Goal: Find specific page/section: Find specific page/section

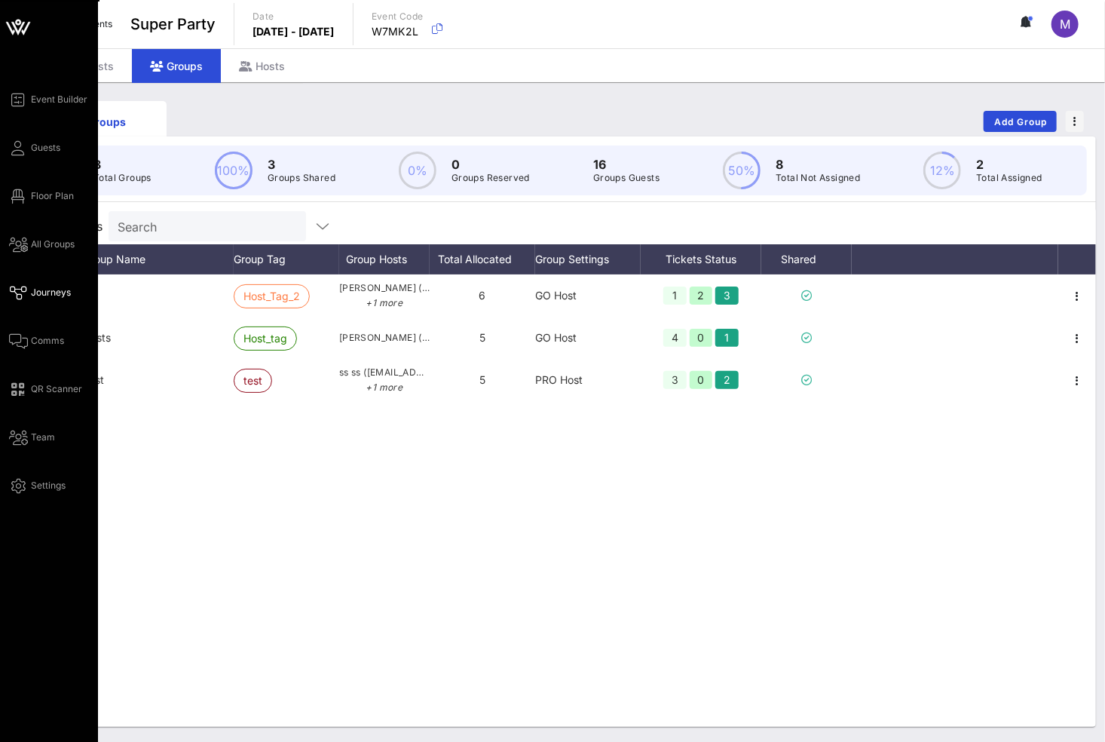
click at [24, 292] on icon at bounding box center [18, 293] width 19 height 2
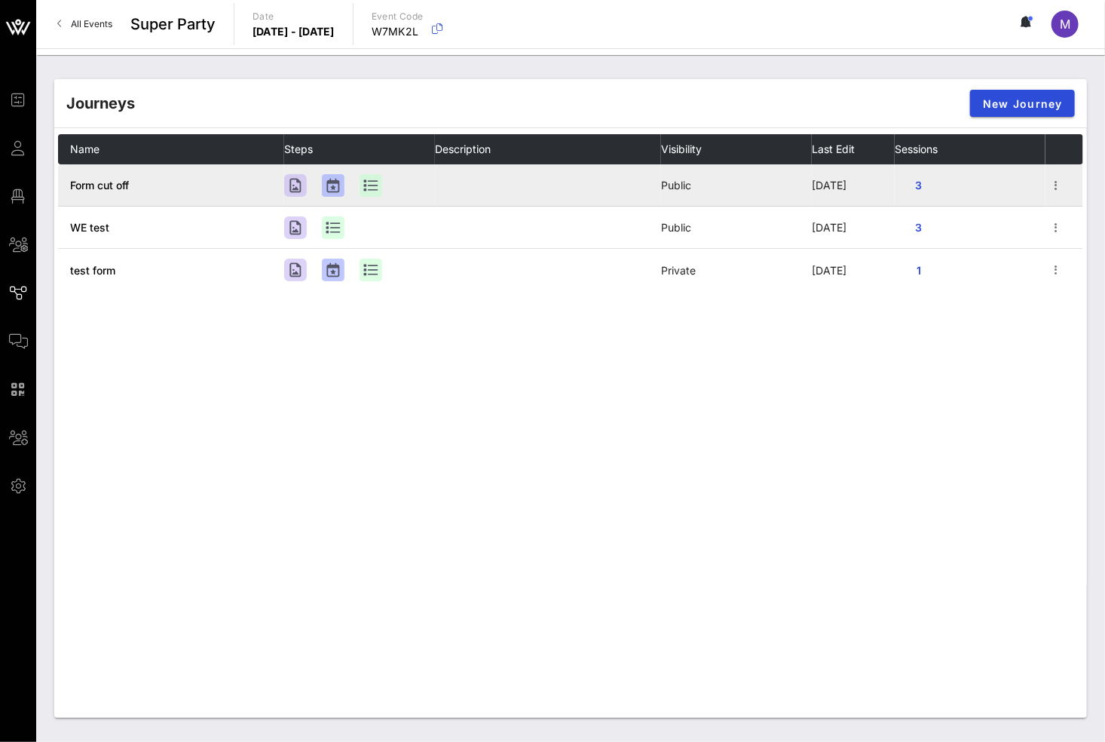
click at [126, 185] on span "Form cut off" at bounding box center [99, 185] width 59 height 13
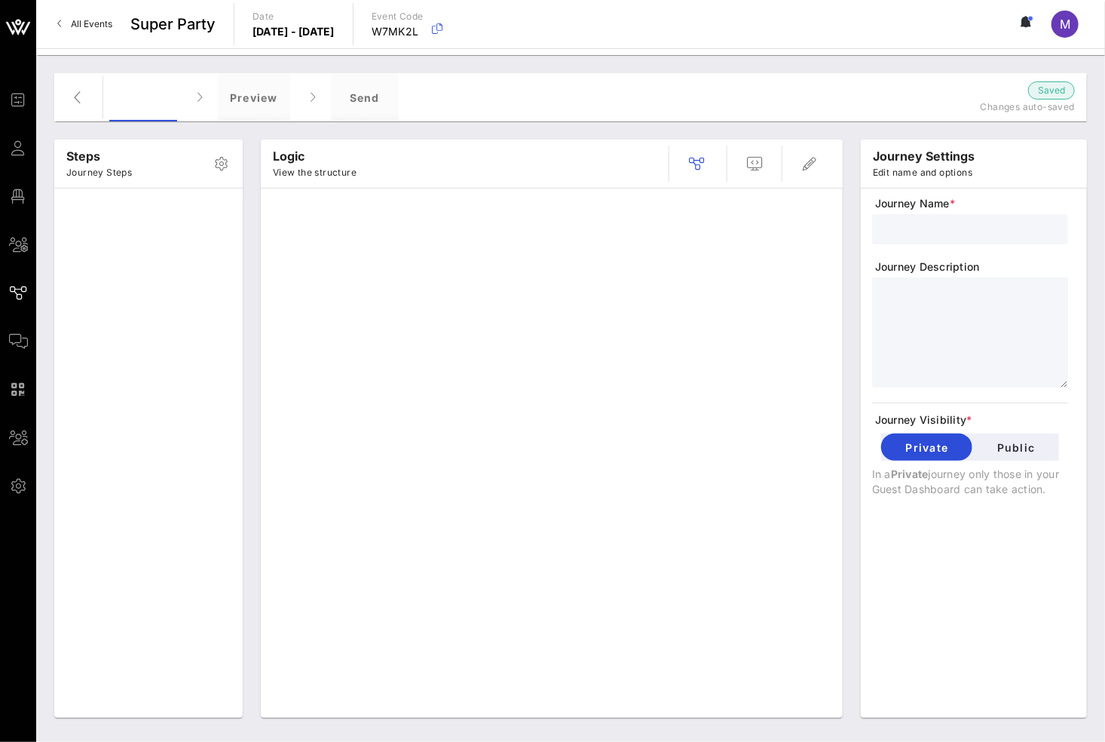
type input "Form cut off"
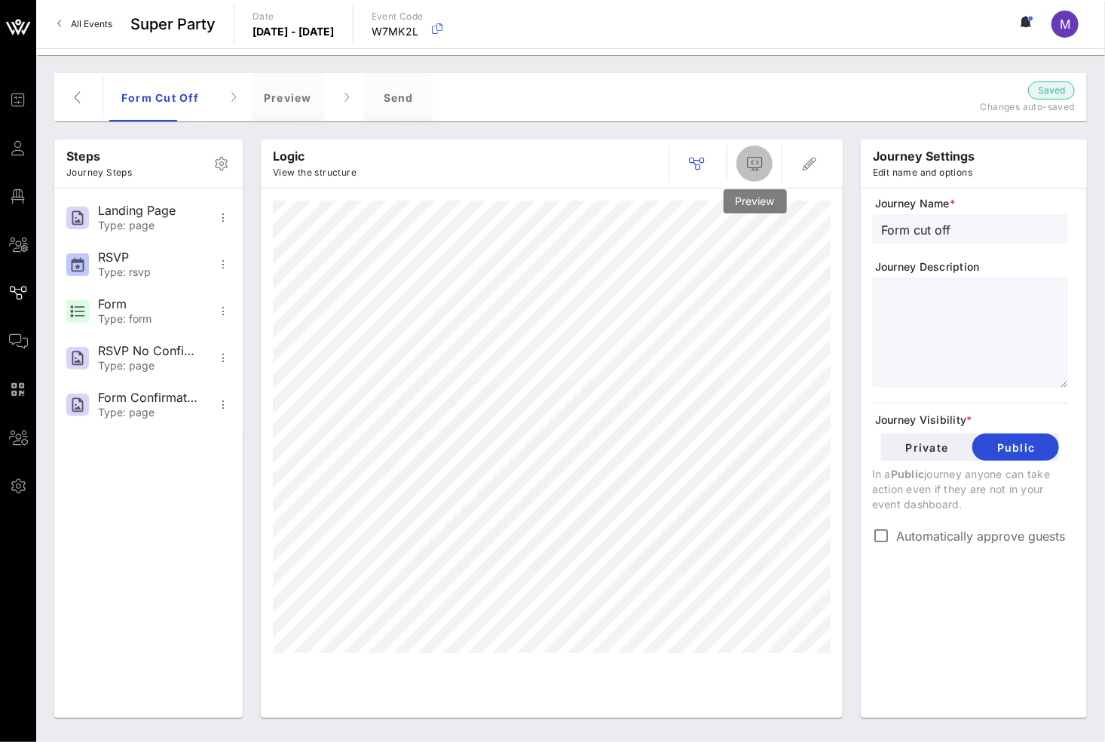
click at [743, 165] on span "button" at bounding box center [755, 164] width 36 height 18
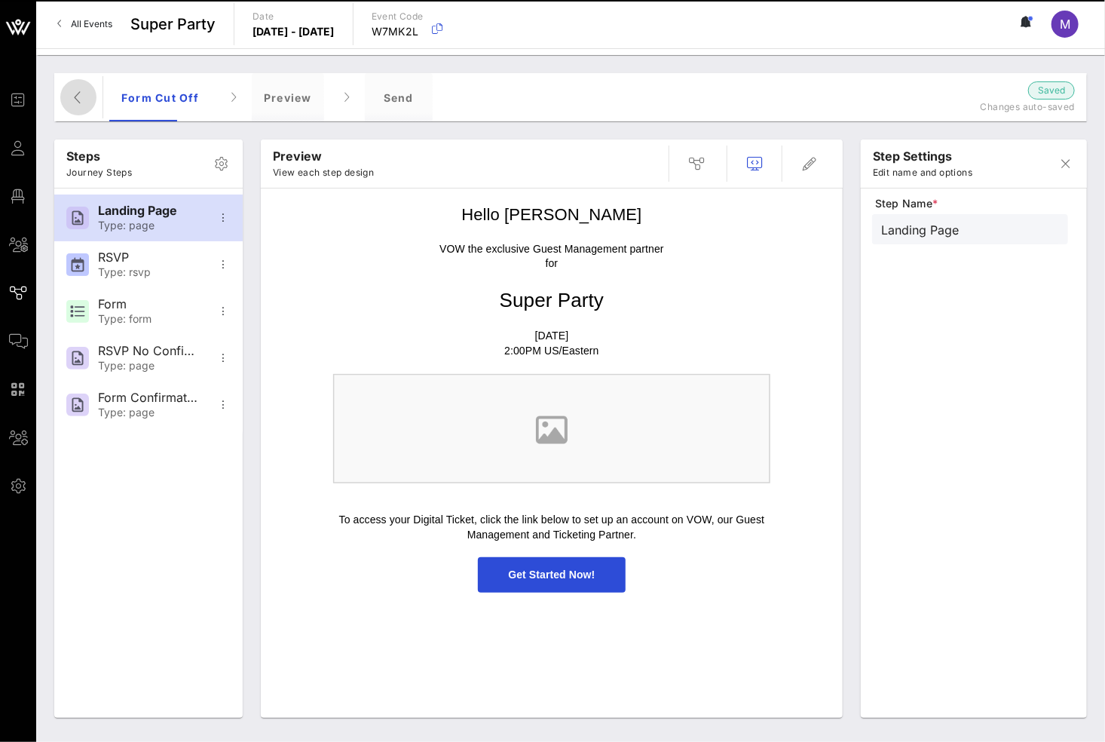
click at [75, 98] on icon "button" at bounding box center [78, 97] width 18 height 18
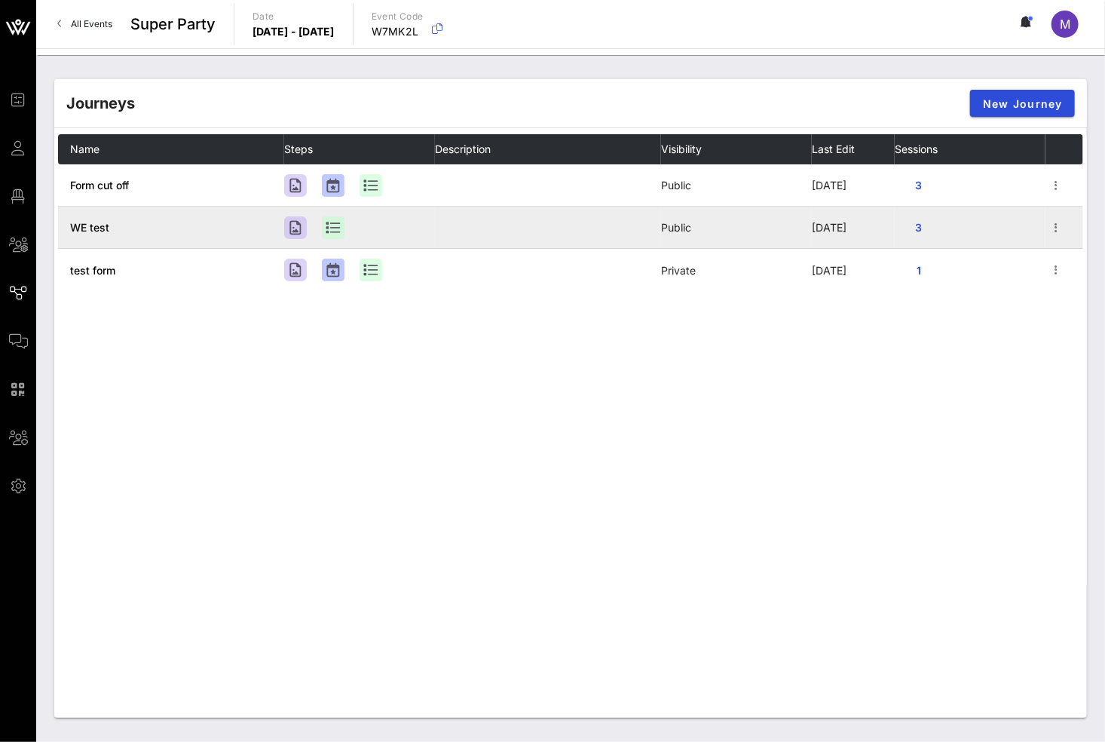
click at [103, 231] on span "WE test" at bounding box center [89, 227] width 39 height 13
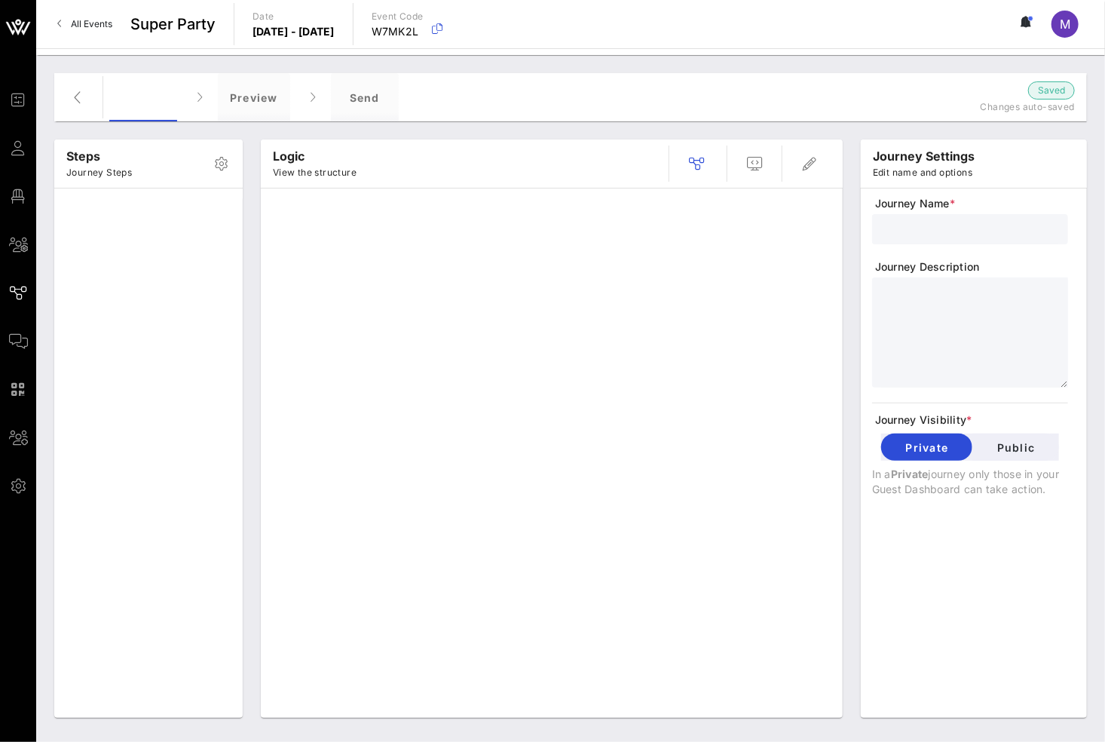
type input "WE test"
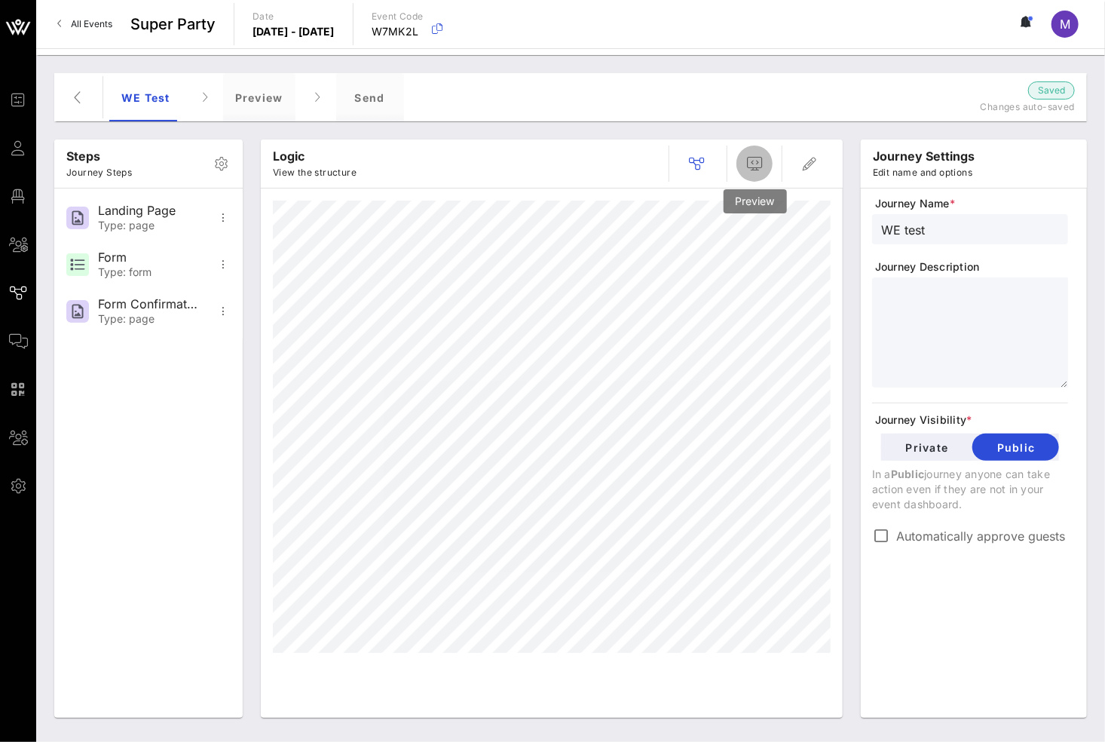
click at [752, 158] on icon "button" at bounding box center [755, 164] width 18 height 18
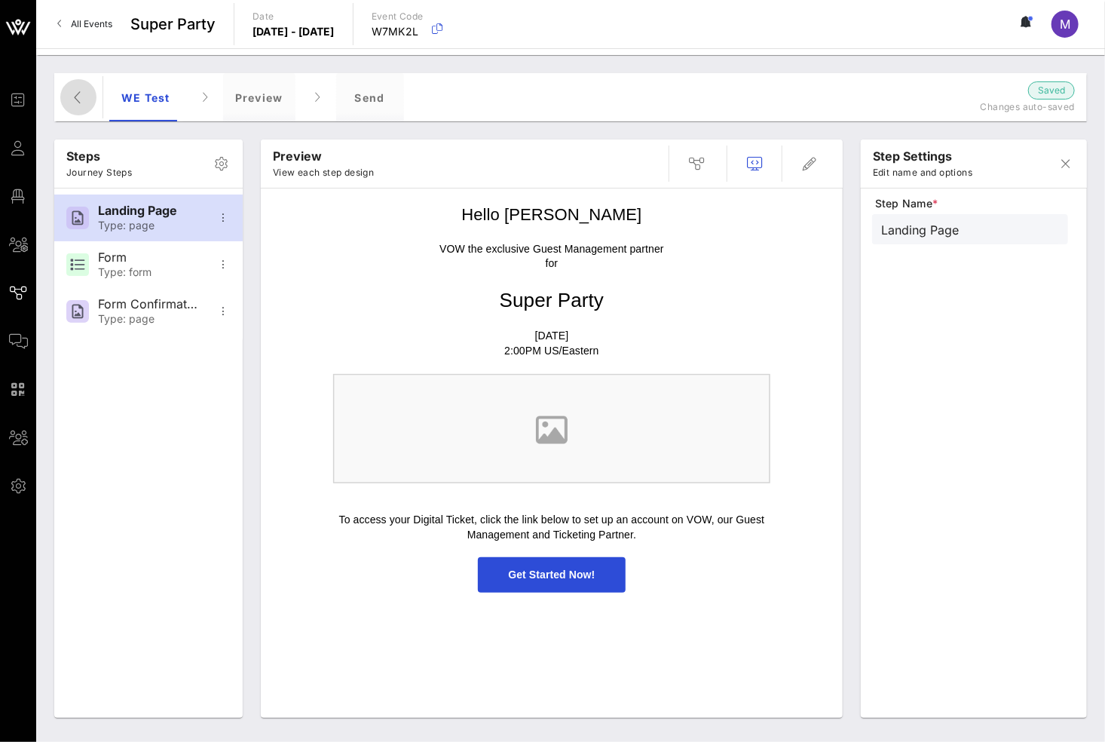
click at [87, 103] on span "button" at bounding box center [78, 97] width 36 height 18
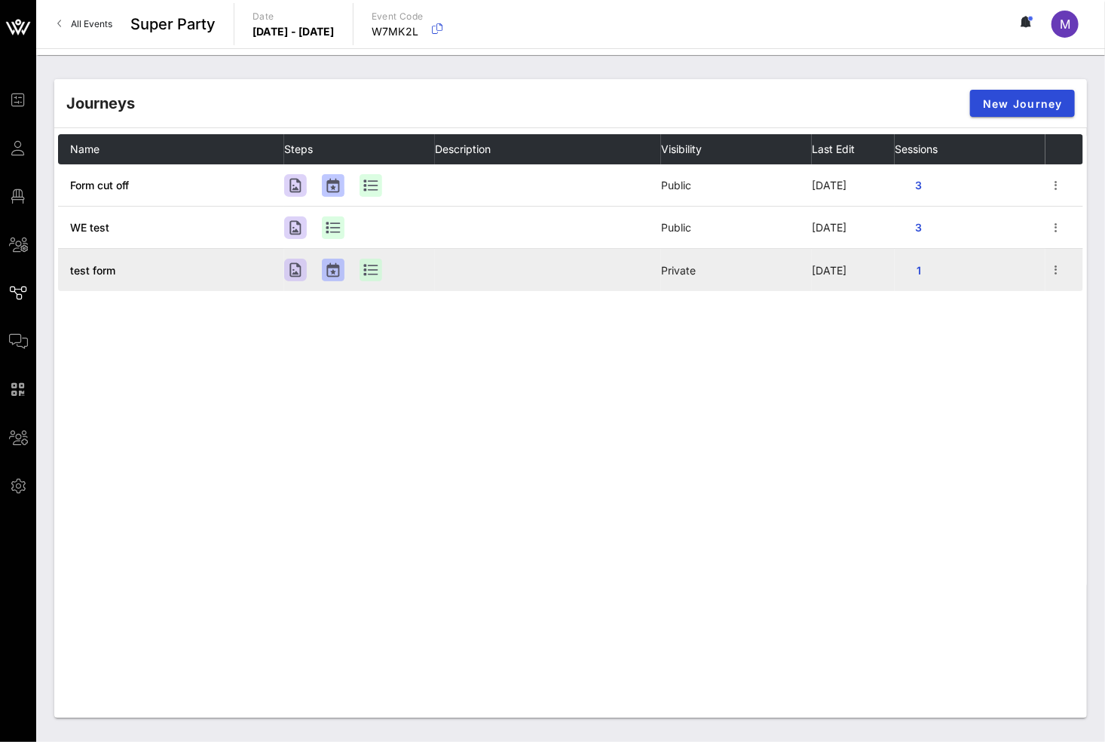
click at [106, 274] on span "test form" at bounding box center [92, 270] width 45 height 13
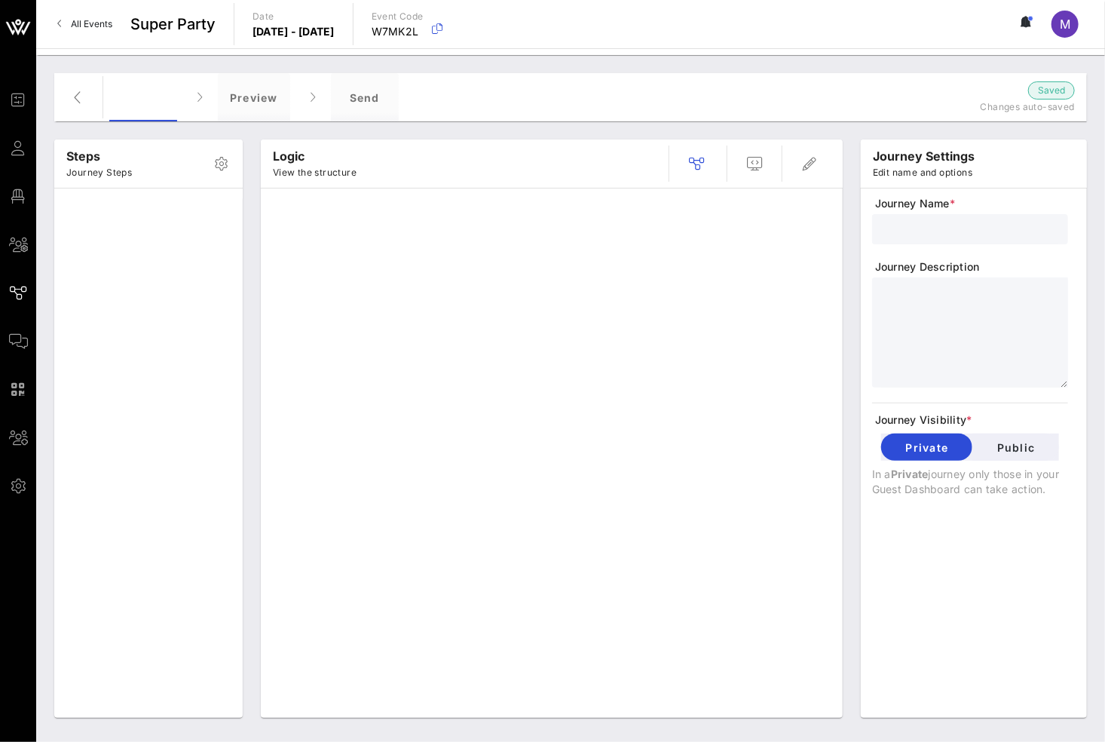
type input "test form"
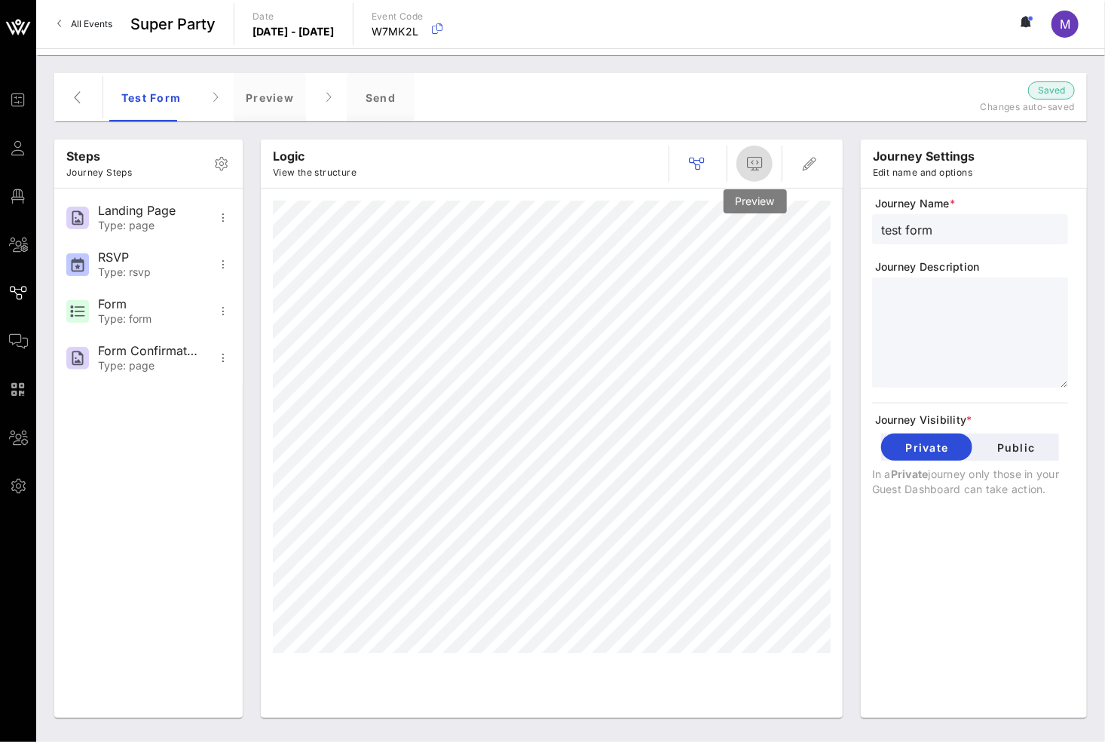
click at [762, 162] on icon "button" at bounding box center [755, 164] width 18 height 18
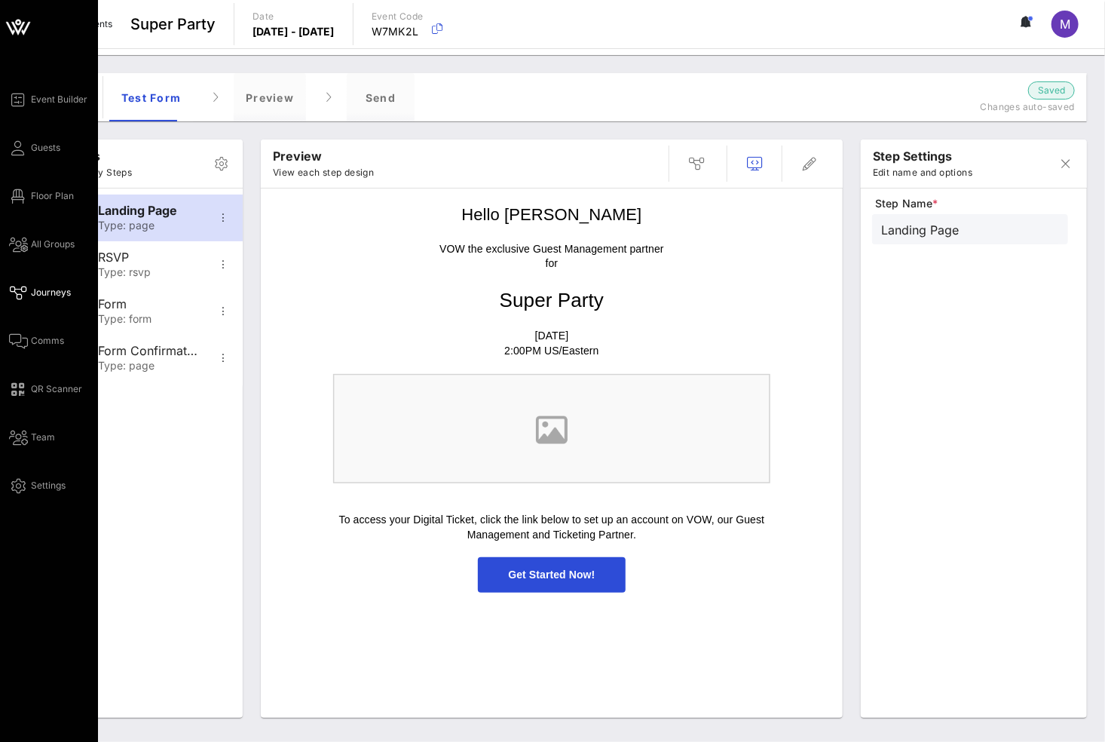
click at [48, 331] on div "Event Builder Guests Floor Plan All Groups Journeys Comms QR Scanner Team Setti…" at bounding box center [53, 292] width 89 height 404
click at [48, 332] on link "Comms" at bounding box center [36, 341] width 55 height 18
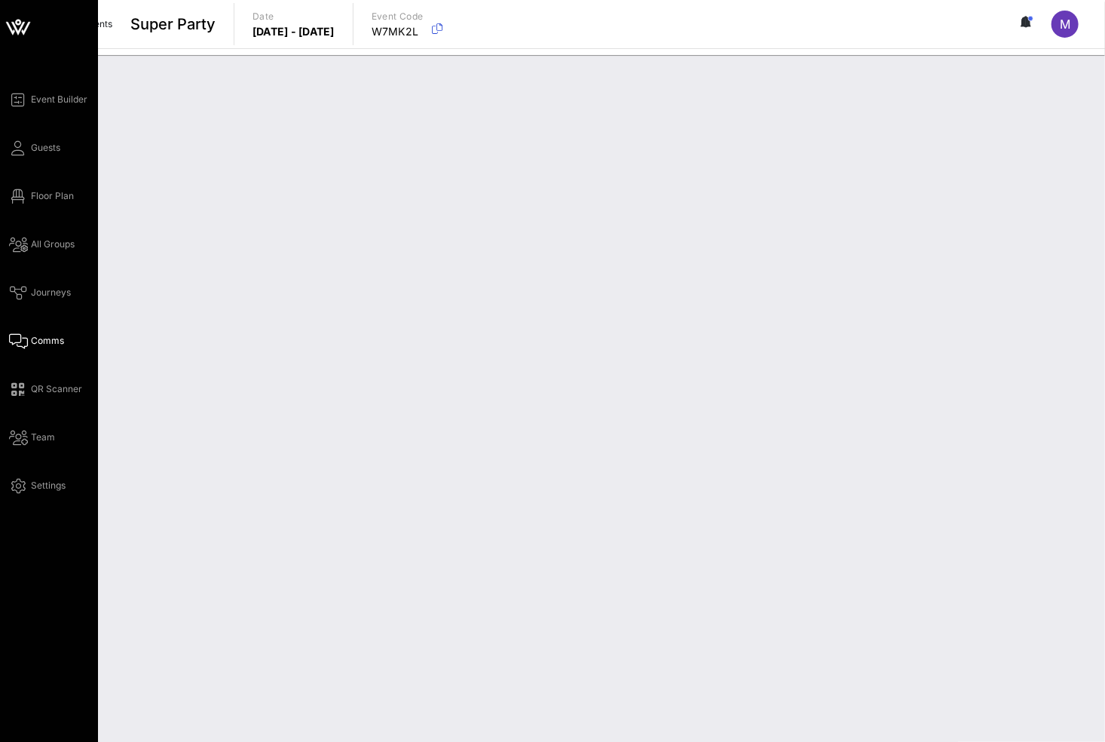
click at [31, 340] on span "Comms" at bounding box center [47, 341] width 33 height 14
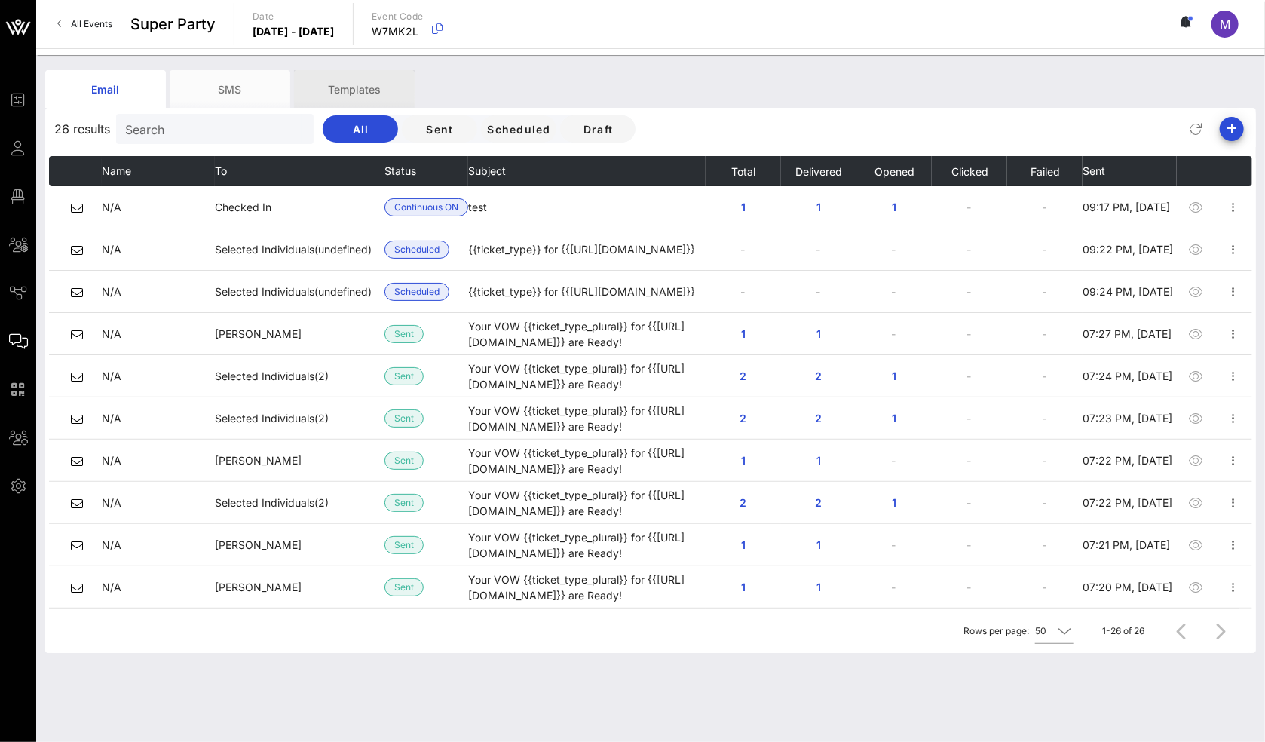
click at [327, 77] on div "Templates" at bounding box center [354, 89] width 121 height 38
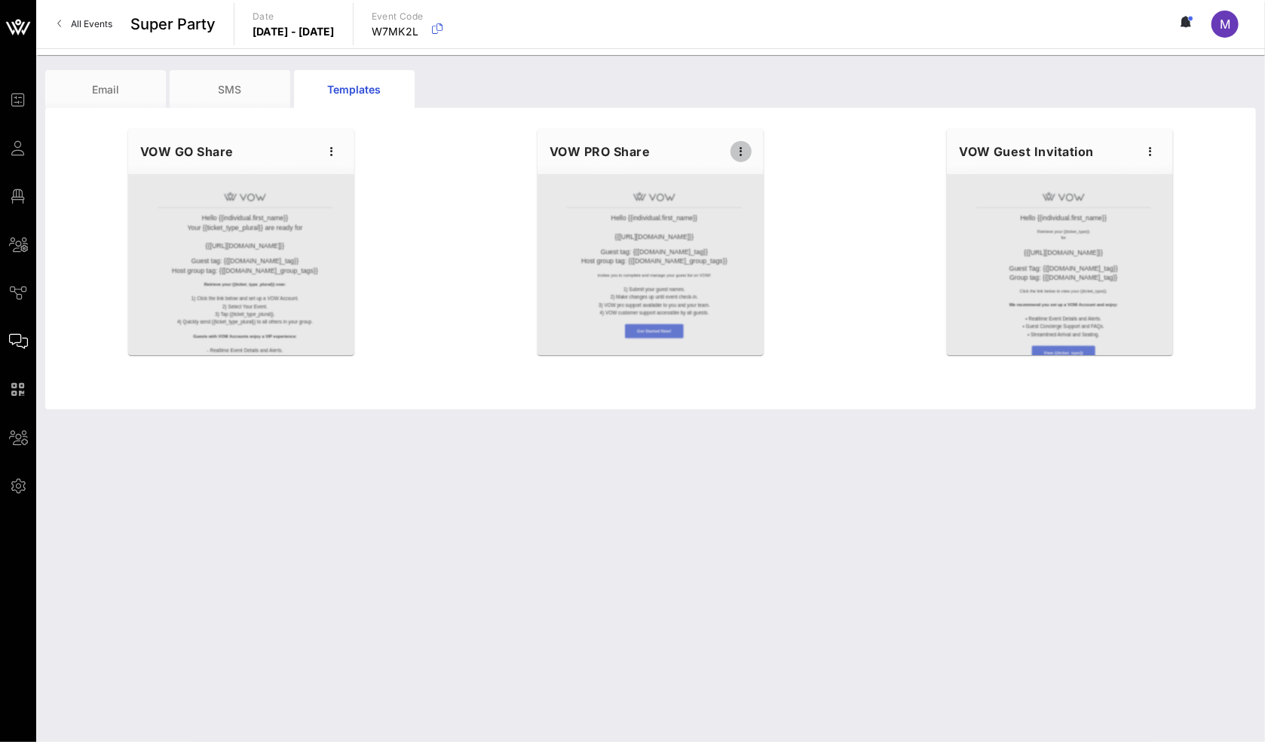
click at [743, 151] on icon "button" at bounding box center [741, 151] width 18 height 18
click at [761, 181] on div "Edit" at bounding box center [765, 177] width 38 height 12
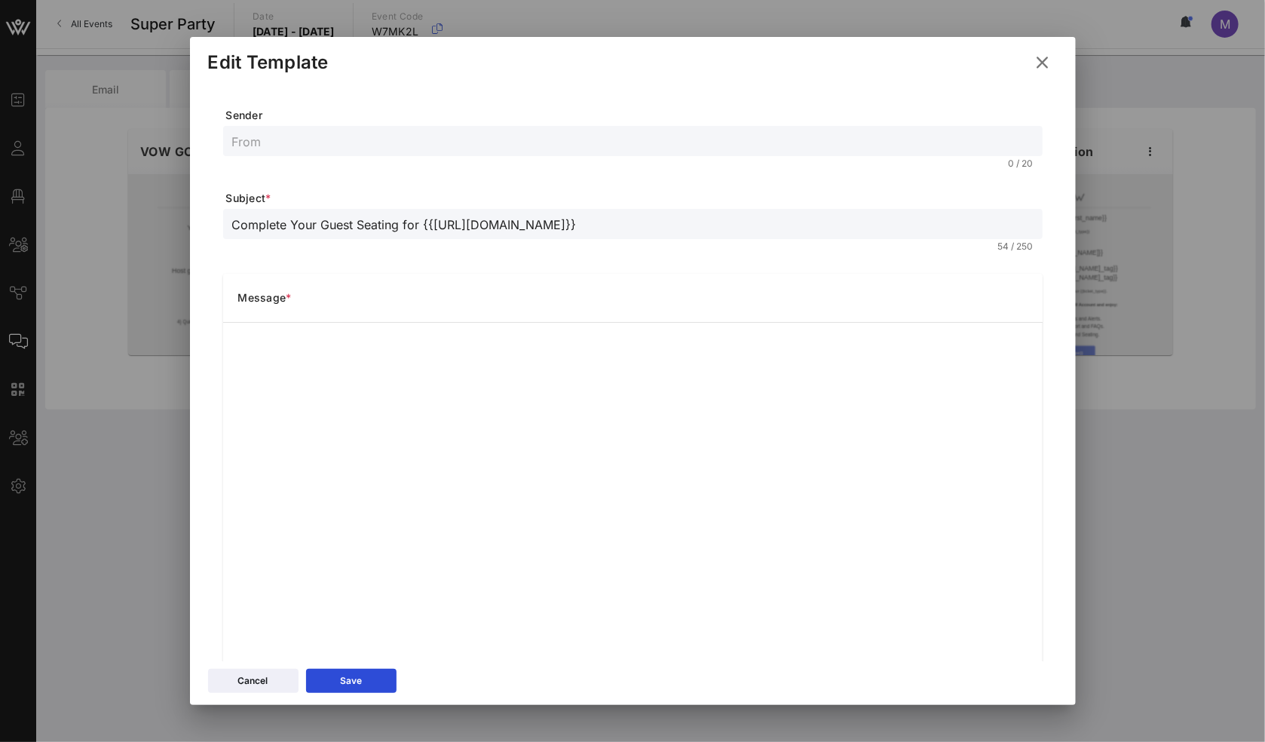
scroll to position [69, 0]
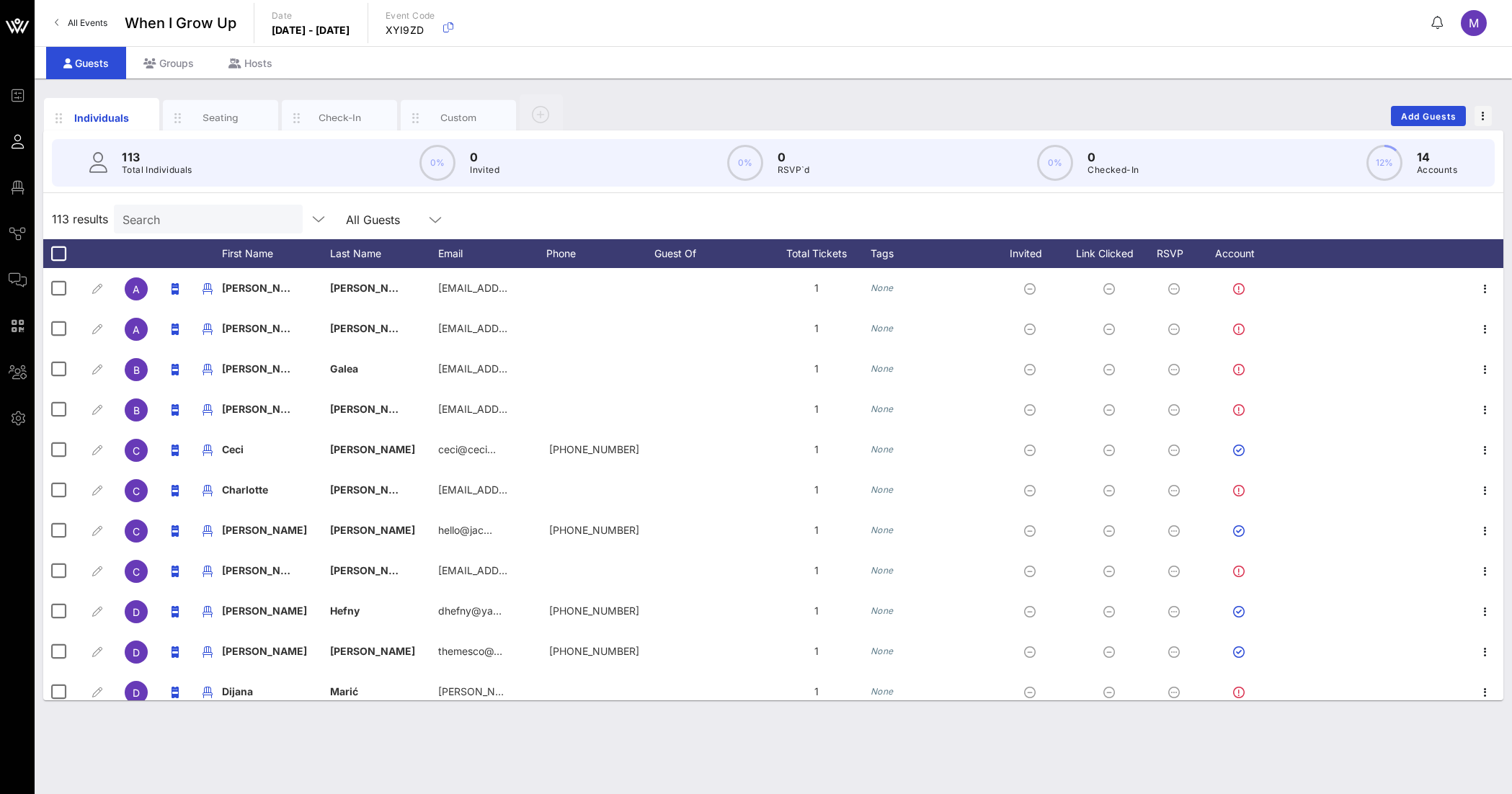
click at [396, 176] on div "113 Total Individuals 0% 0 Invited 0% 0 RSVP`d 0% 0 Checked-In 12% 14 Accounts" at bounding box center [772, 163] width 1442 height 48
click at [92, 20] on span "All Events" at bounding box center [87, 22] width 39 height 11
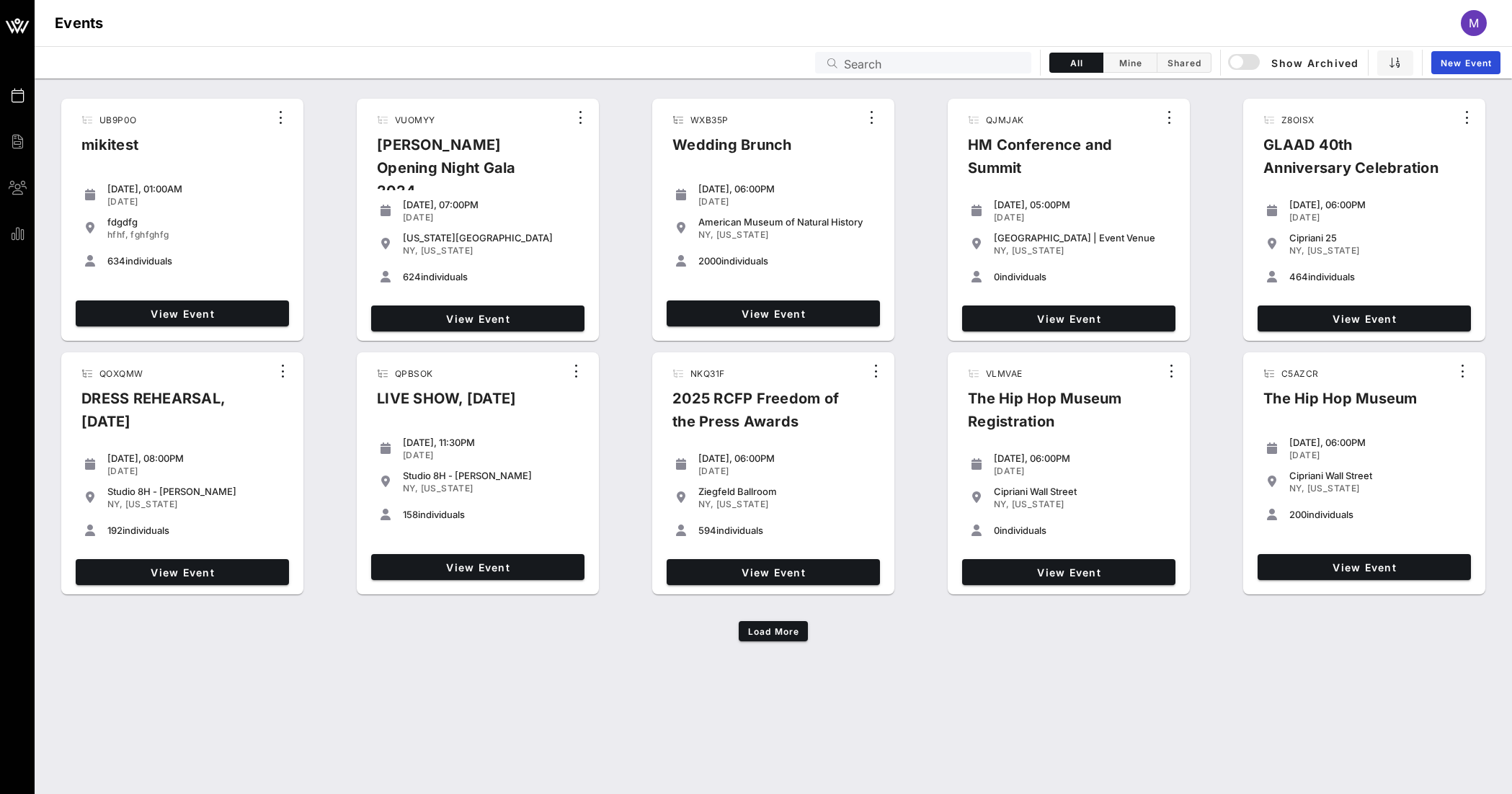
click at [896, 60] on input "Search" at bounding box center [933, 63] width 179 height 19
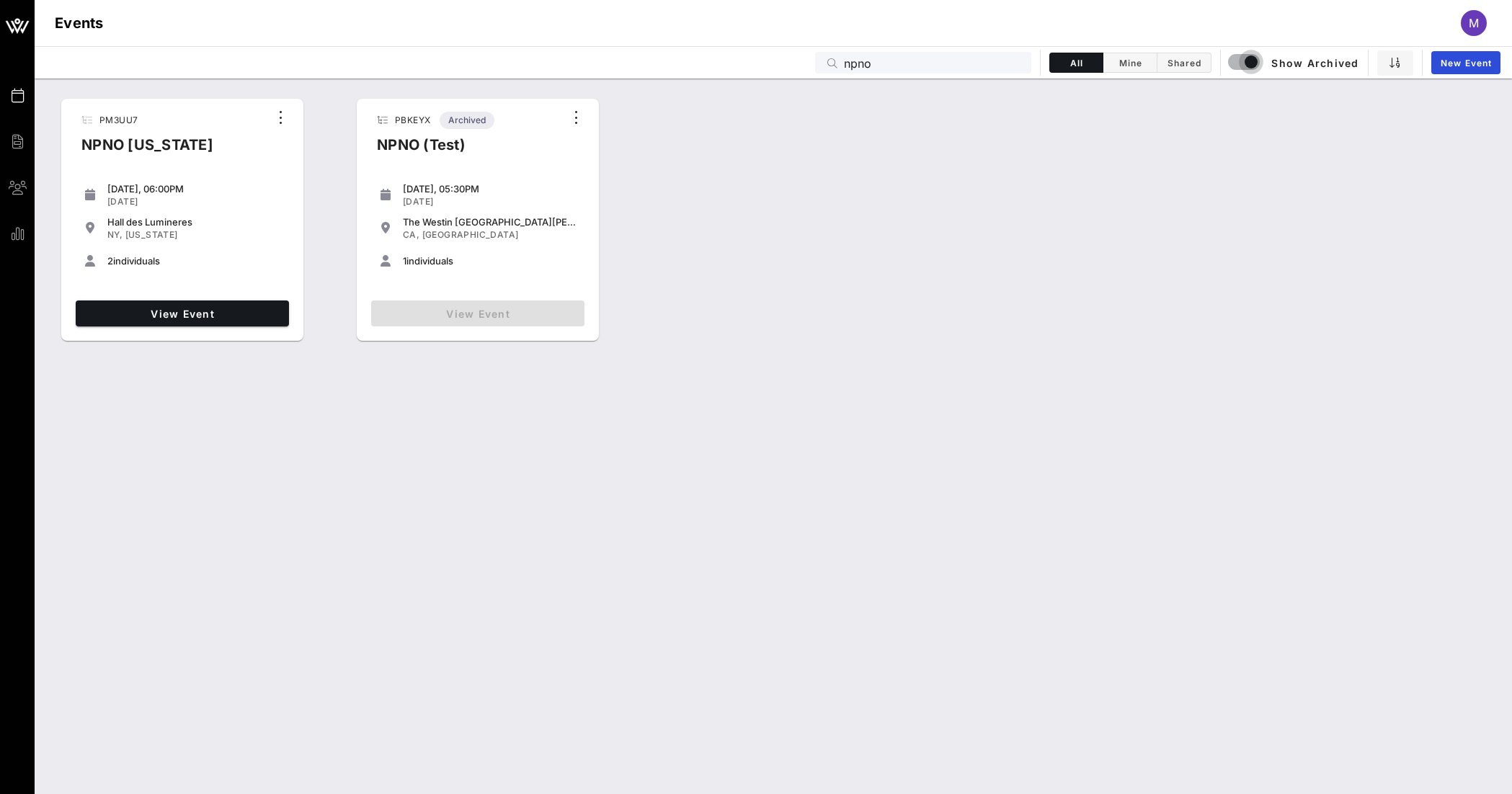
click at [896, 58] on input "npno" at bounding box center [933, 63] width 179 height 19
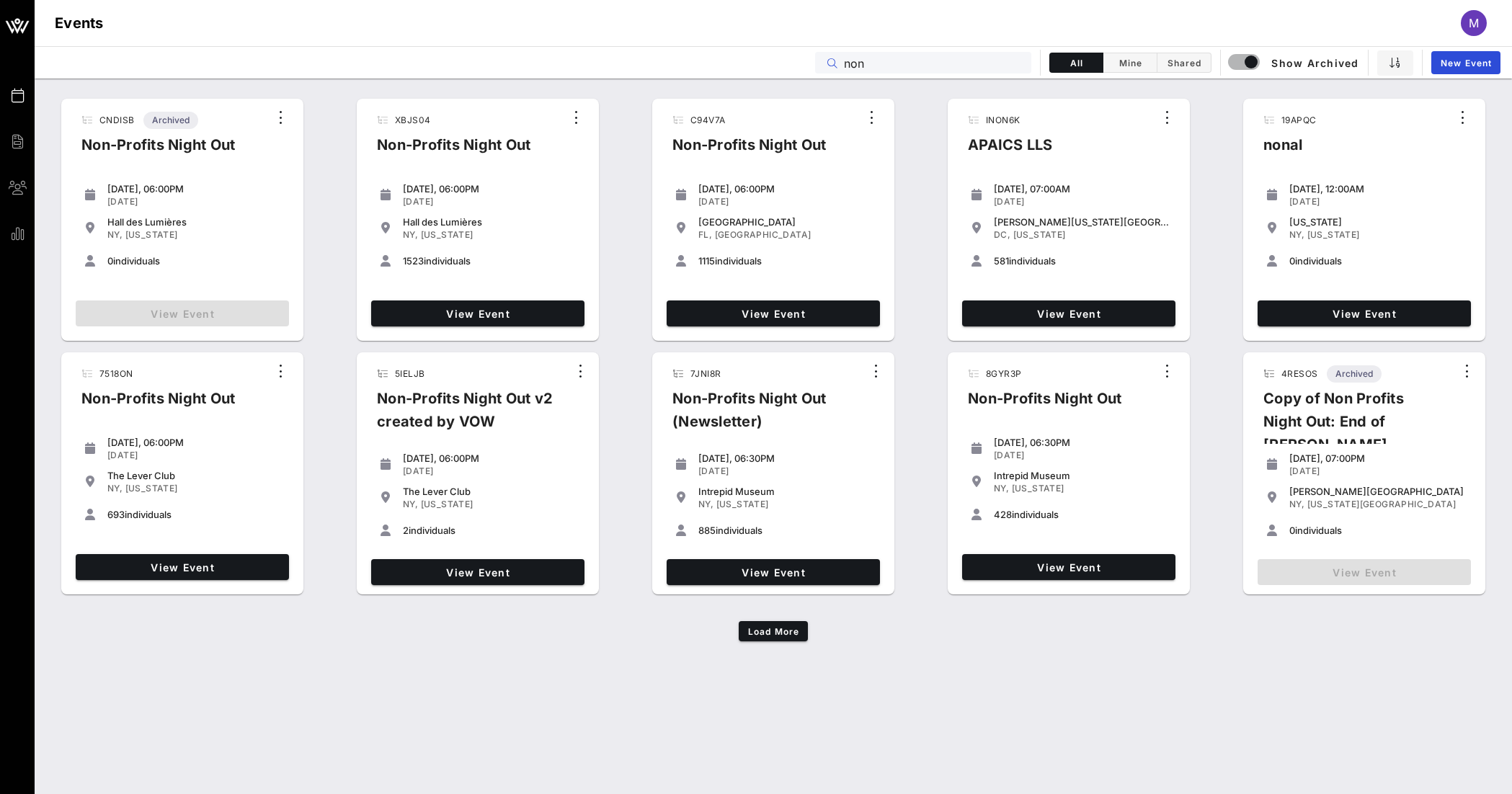
type input "non"
click at [782, 388] on div "CNDISB Archived Non-Profits Night Out [DATE], 06:00PM [DATE] Hall des Lumières …" at bounding box center [773, 378] width 1478 height 600
click at [795, 388] on span "Load More" at bounding box center [773, 631] width 52 height 11
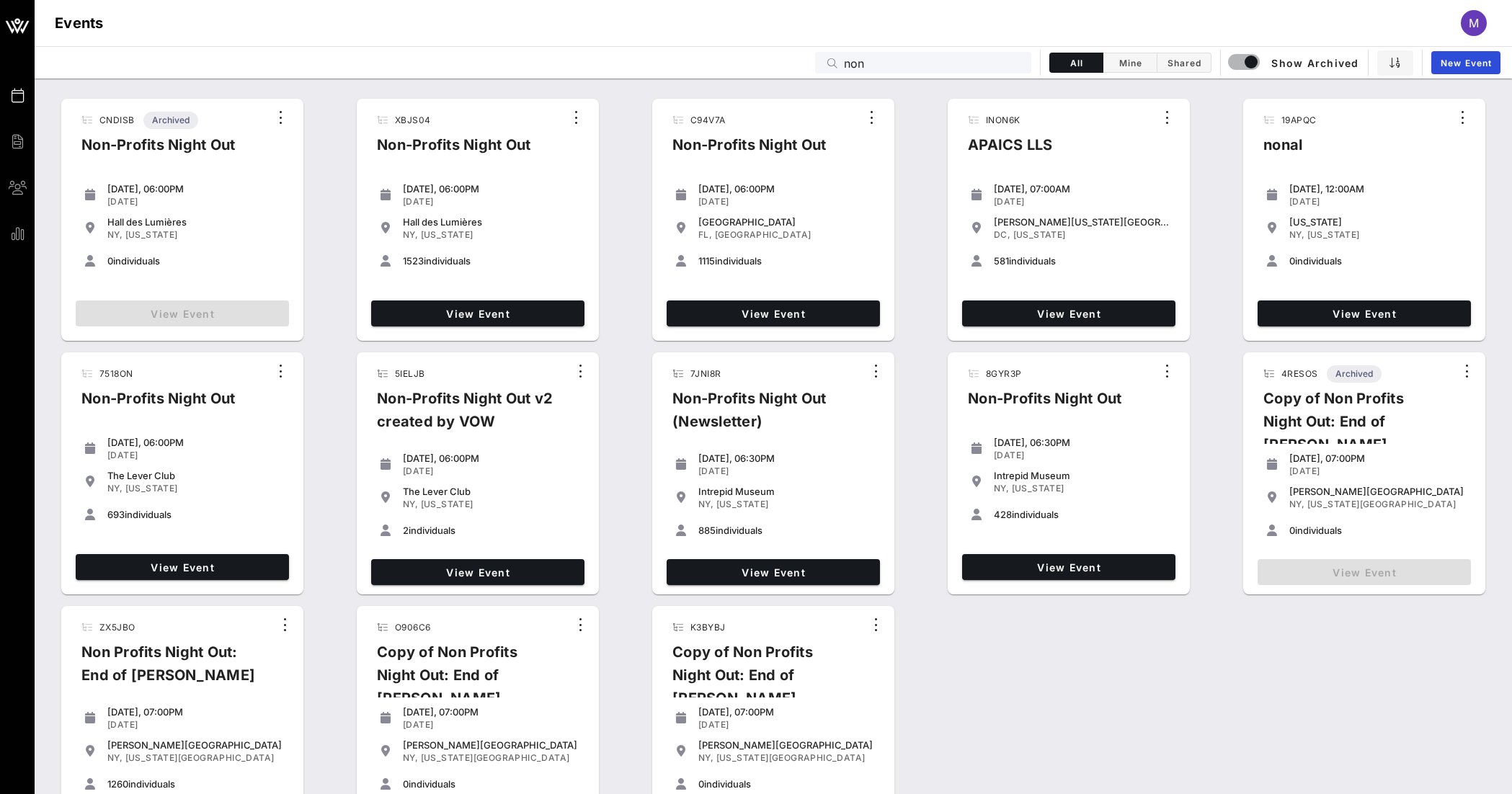
scroll to position [60, 0]
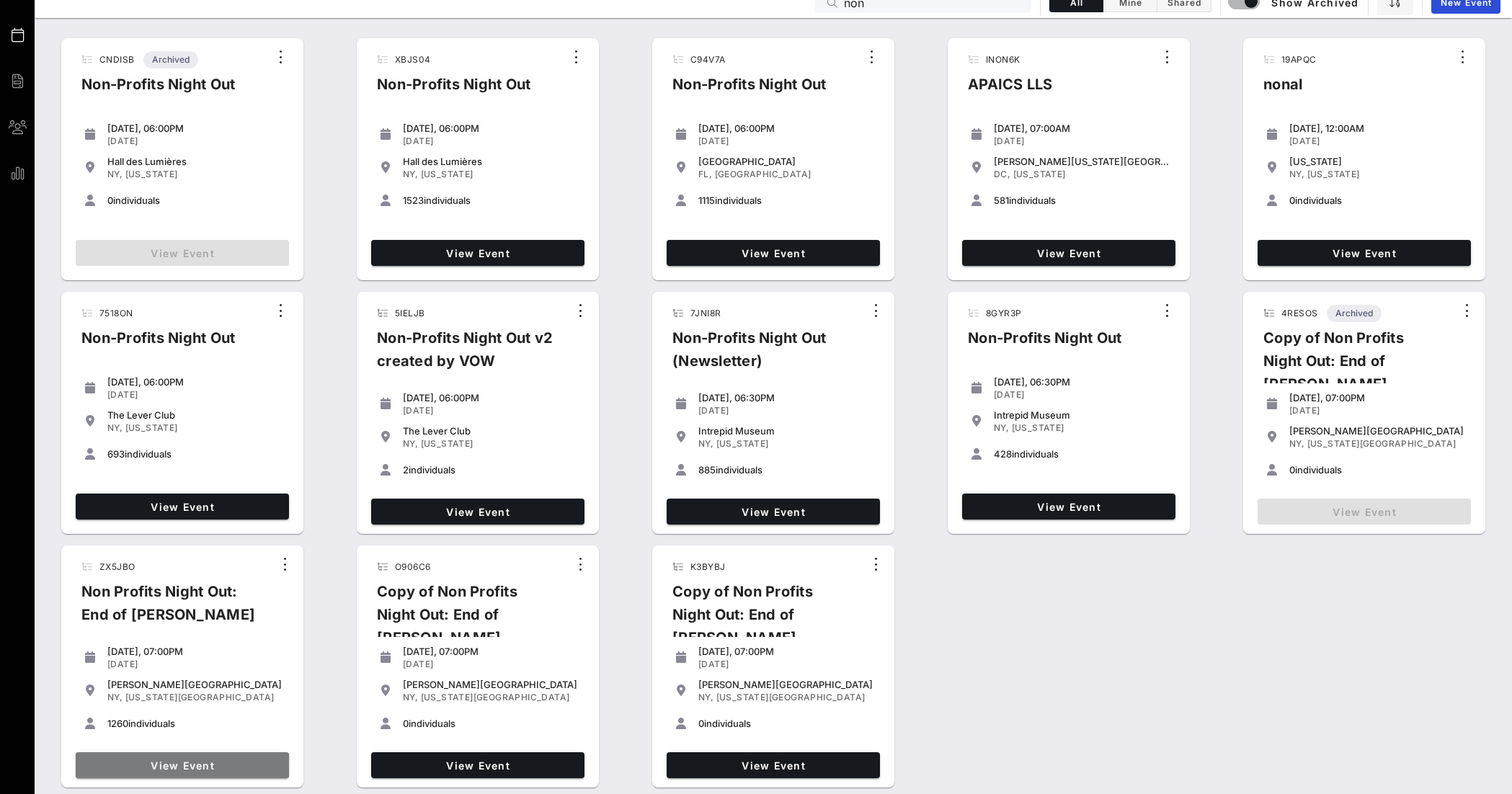
click at [188, 388] on span "View Event" at bounding box center [182, 765] width 202 height 12
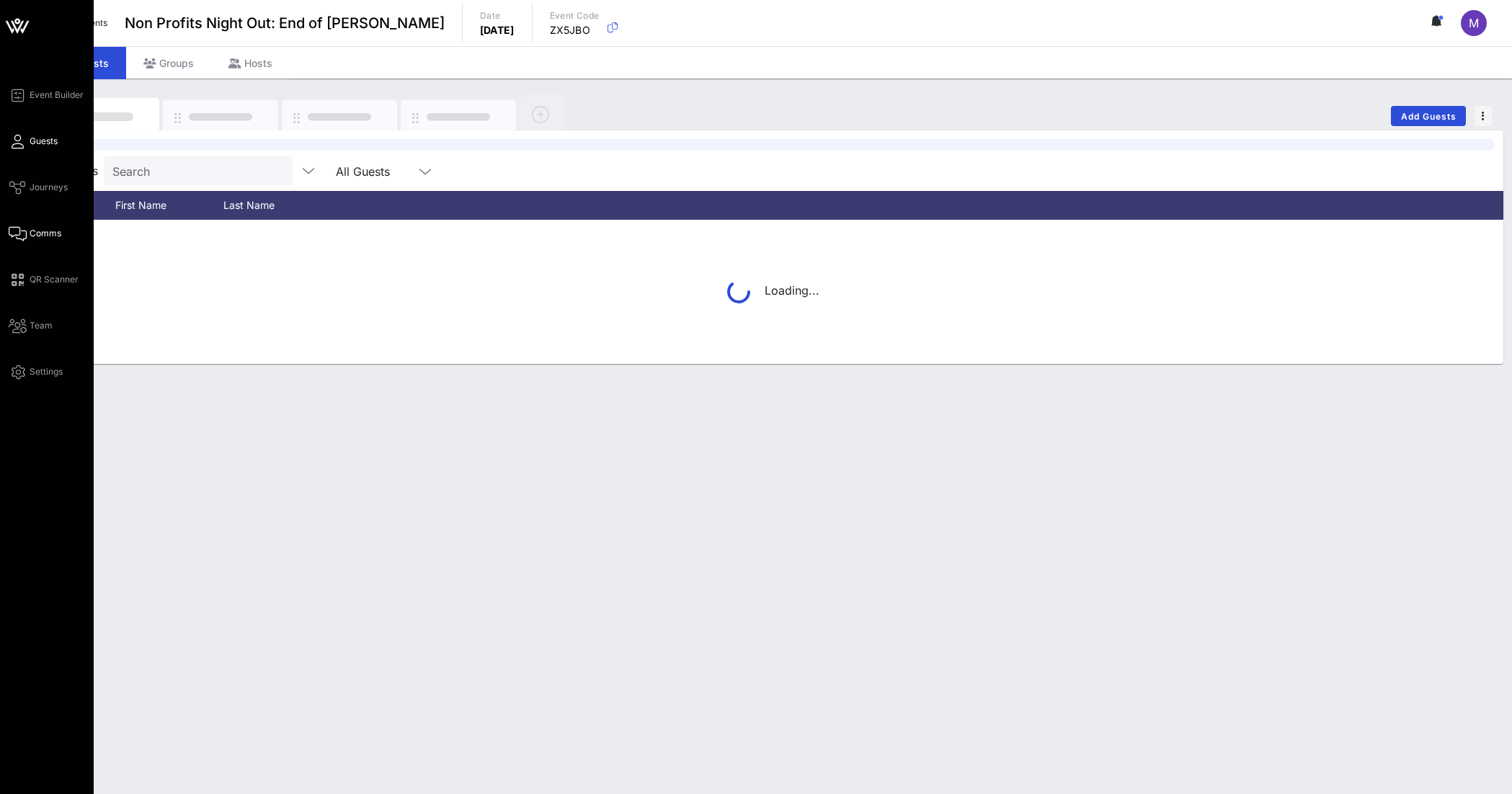
click at [24, 233] on icon at bounding box center [17, 234] width 18 height 2
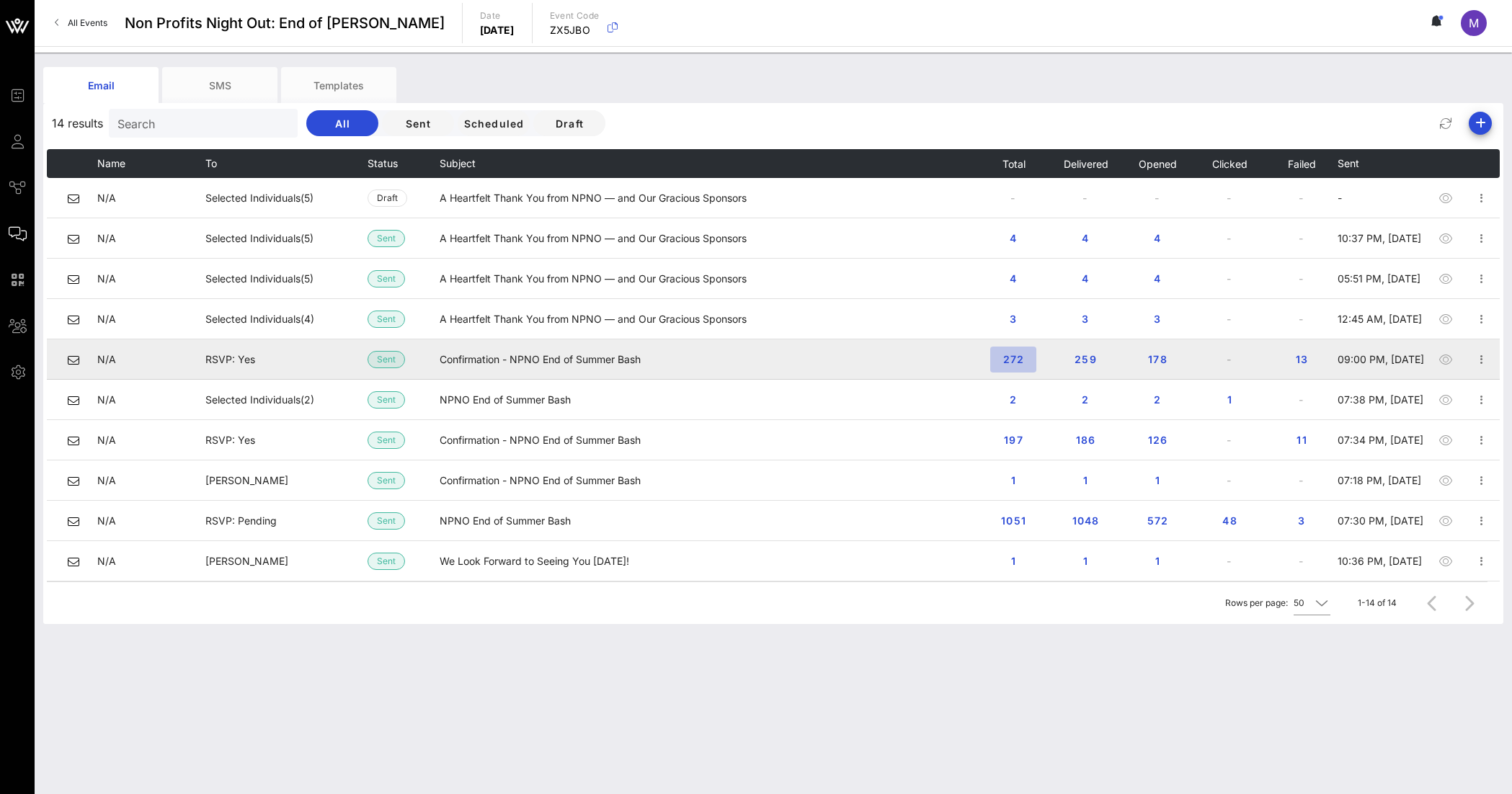
click at [1002, 355] on span "272" at bounding box center [1013, 358] width 23 height 12
